Goal: Check status: Check status

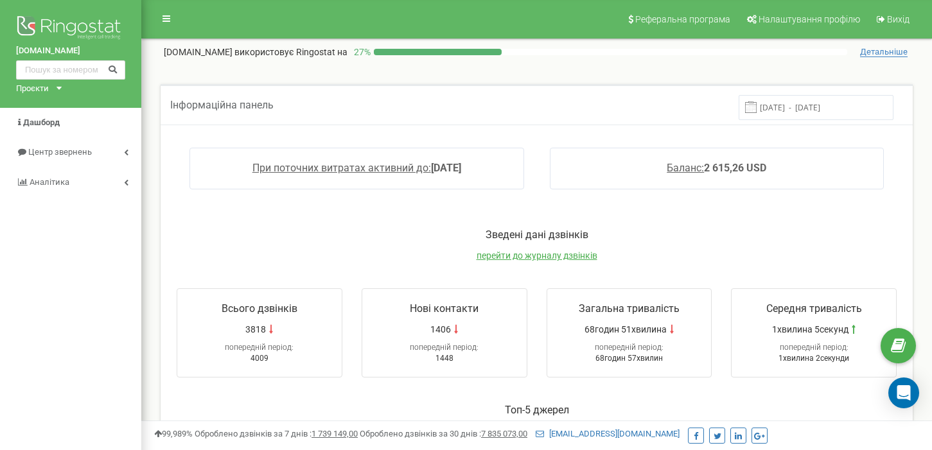
click at [756, 110] on span at bounding box center [751, 107] width 12 height 12
click at [826, 105] on input "[DATE] - [DATE]" at bounding box center [815, 107] width 155 height 25
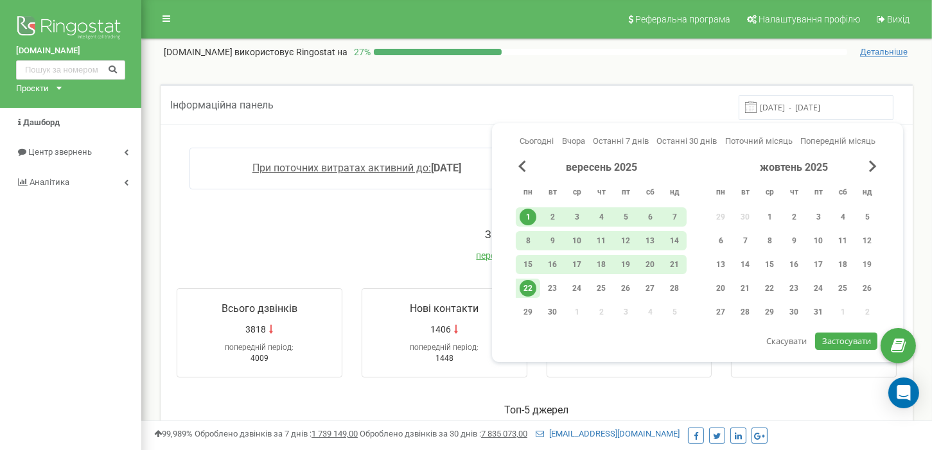
click at [824, 344] on span "Застосувати" at bounding box center [846, 341] width 49 height 12
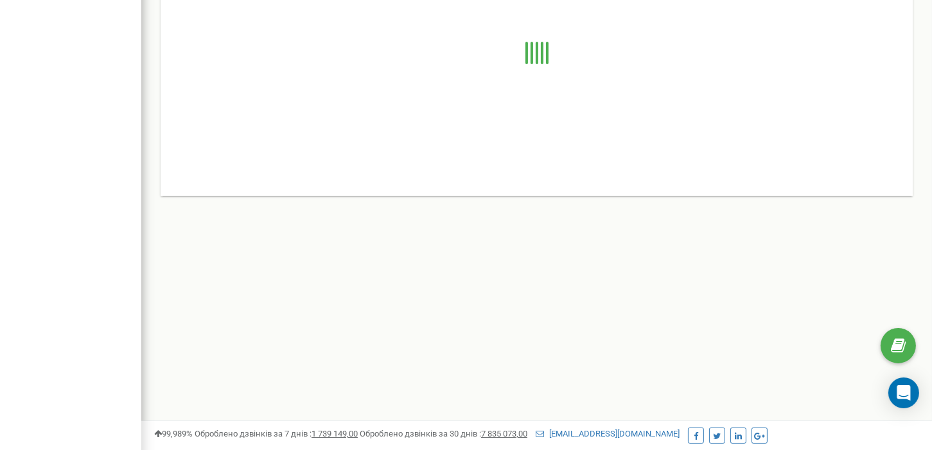
scroll to position [64, 0]
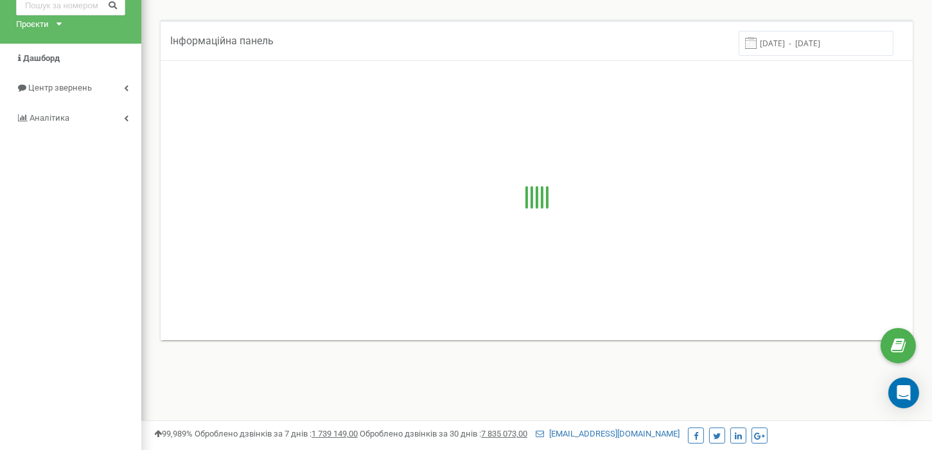
drag, startPoint x: 593, startPoint y: 210, endPoint x: 344, endPoint y: 225, distance: 250.2
click at [344, 225] on div at bounding box center [536, 199] width 726 height 257
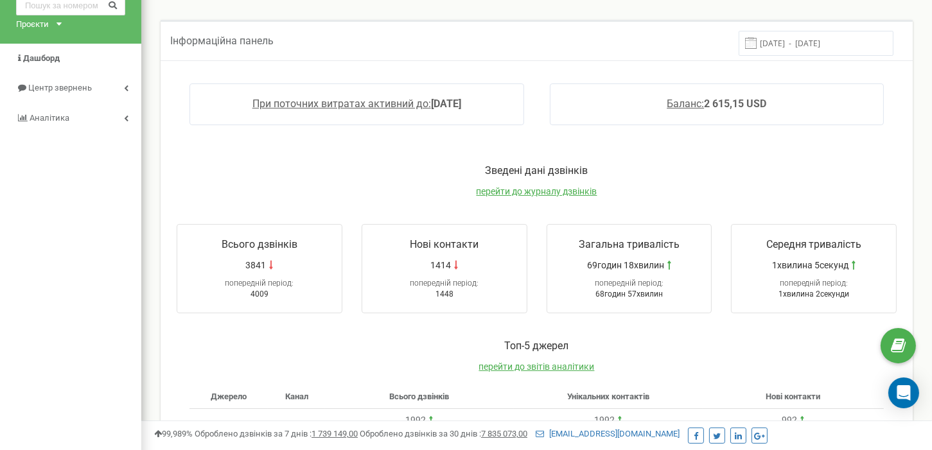
click at [70, 281] on div "marketopt.ua Проєкти marketopt.ua Дашборд Центр звернень Аналiтика" at bounding box center [70, 360] width 141 height 849
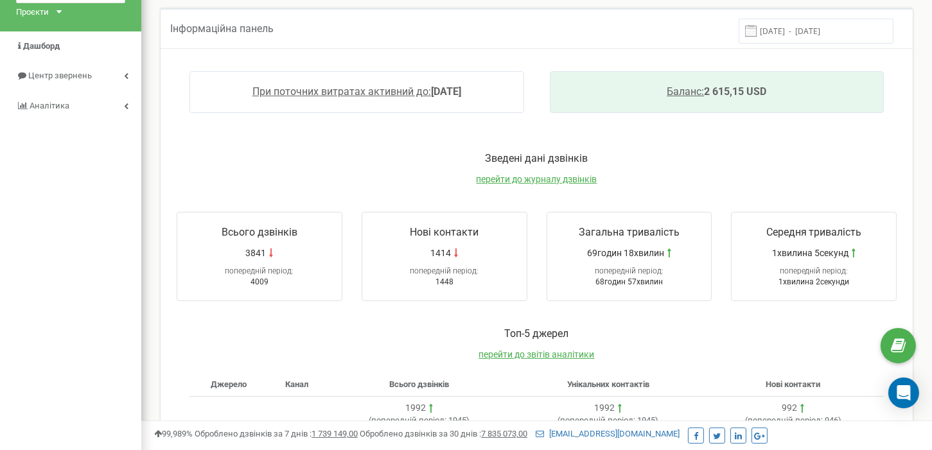
scroll to position [0, 0]
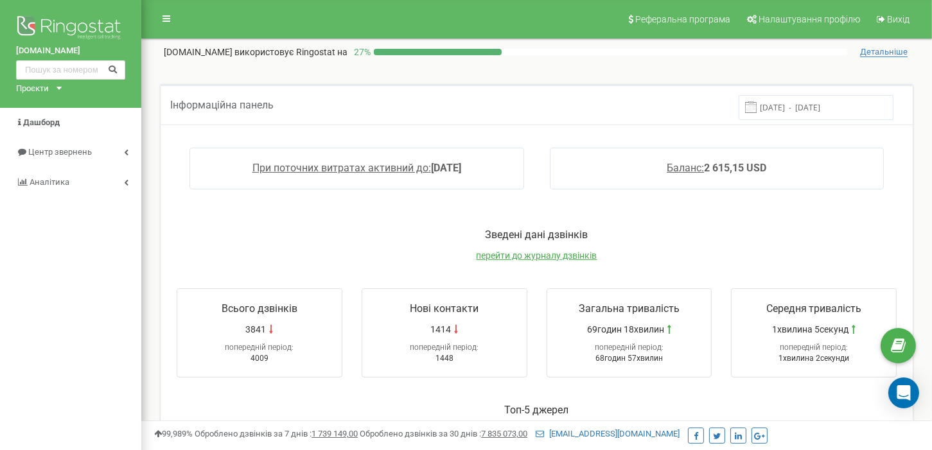
click at [813, 105] on input "01.09.2025 - 22.09.2025" at bounding box center [815, 107] width 155 height 25
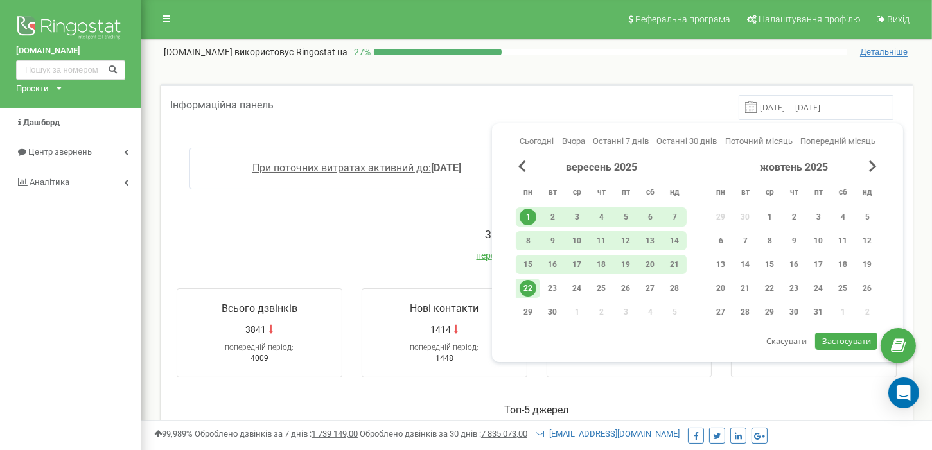
click at [521, 290] on div "22" at bounding box center [527, 288] width 17 height 17
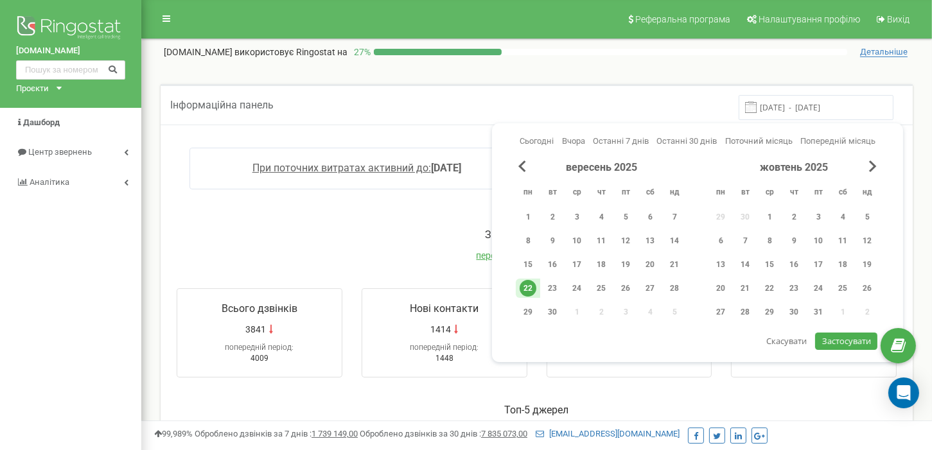
click at [822, 335] on span "Застосувати" at bounding box center [846, 341] width 49 height 12
type input "22.09.2025 - 22.09.2025"
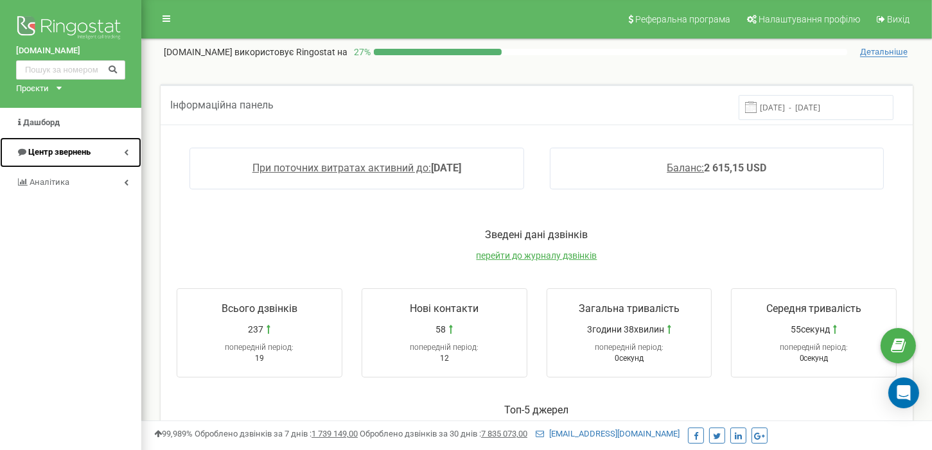
click at [60, 147] on span "Центр звернень" at bounding box center [59, 152] width 62 height 10
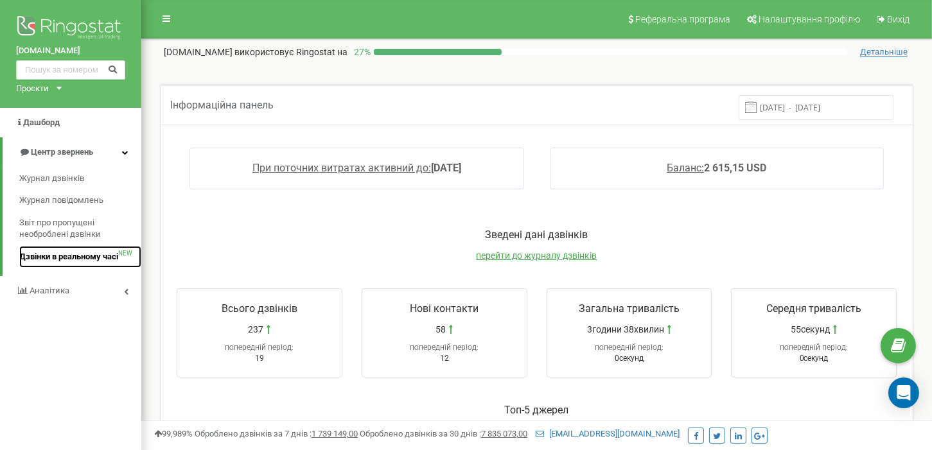
click at [78, 265] on link "Дзвінки в реальному часі NEW" at bounding box center [80, 257] width 122 height 22
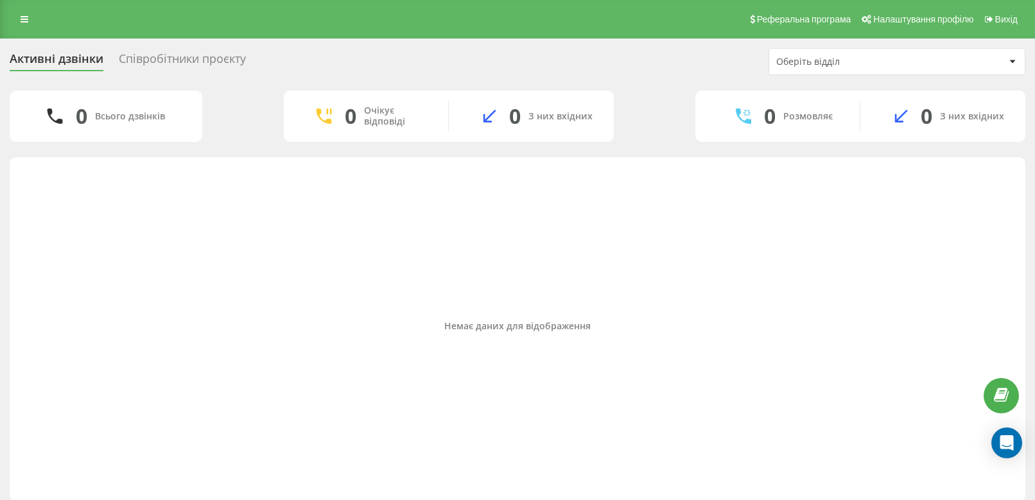
click at [177, 60] on div "Співробітники проєкту" at bounding box center [182, 62] width 127 height 20
